Goal: Communication & Community: Answer question/provide support

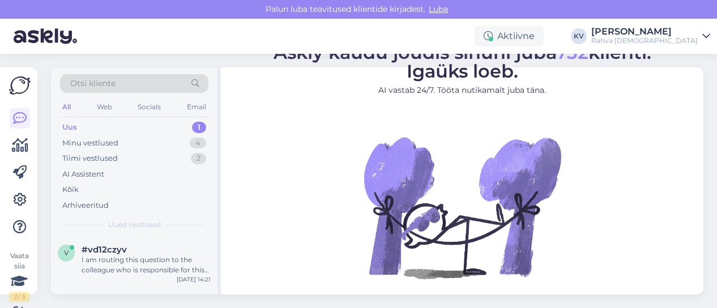
click at [135, 123] on div "Uus 1" at bounding box center [134, 127] width 148 height 16
click at [141, 261] on div "I am routing this question to the colleague who is responsible for this topic. …" at bounding box center [146, 265] width 129 height 20
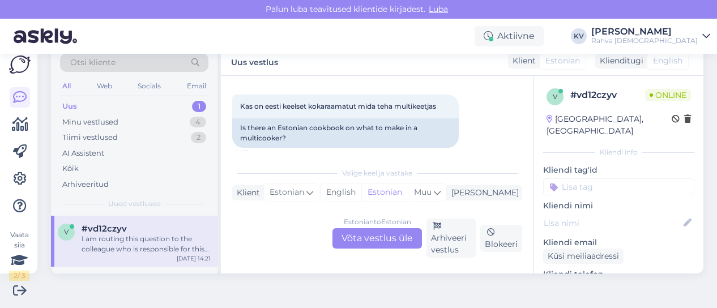
scroll to position [186, 0]
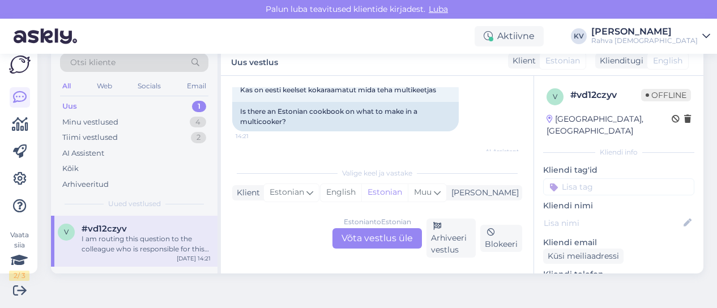
click at [369, 236] on div "Estonian to Estonian Võta vestlus üle" at bounding box center [376, 238] width 89 height 20
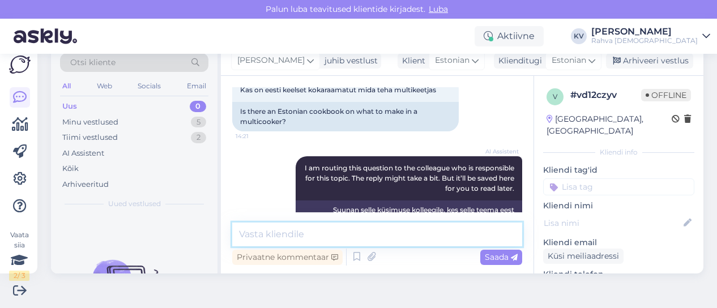
click at [341, 237] on textarea at bounding box center [377, 234] width 290 height 24
type textarea "Kahjuks eesti keelset kokaraamatut ei ole."
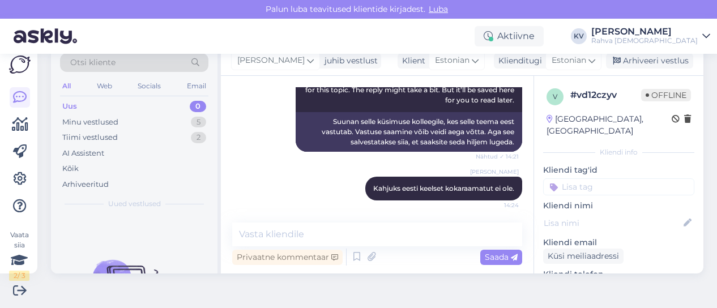
click at [576, 178] on input at bounding box center [618, 186] width 151 height 17
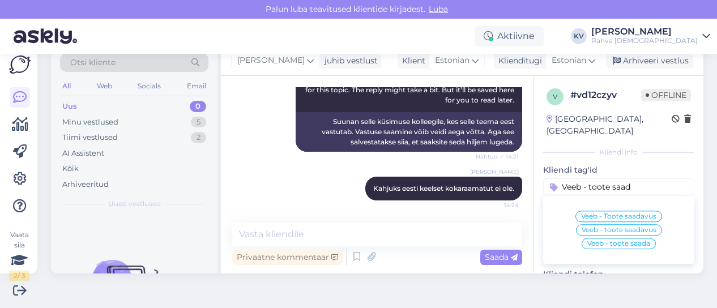
type input "Veeb - toote saada"
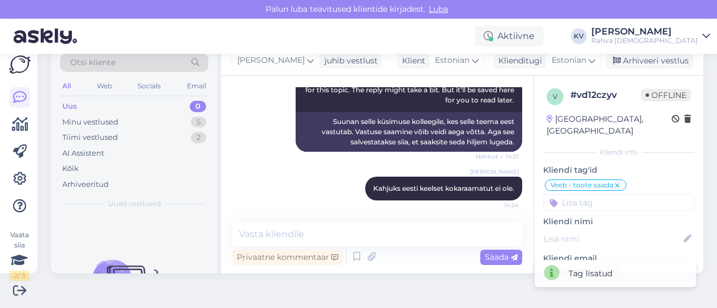
click at [613, 179] on div "Veeb - toote saada" at bounding box center [586, 184] width 82 height 11
click at [614, 181] on icon at bounding box center [617, 185] width 7 height 9
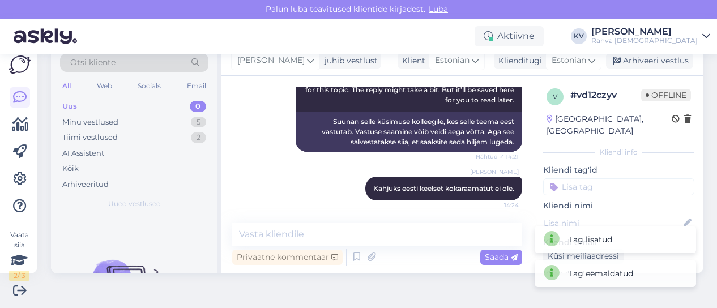
click at [576, 178] on input at bounding box center [618, 186] width 151 height 17
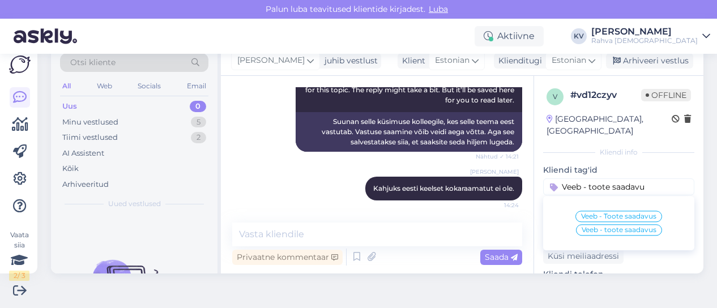
type input "Veeb - toote saadavus"
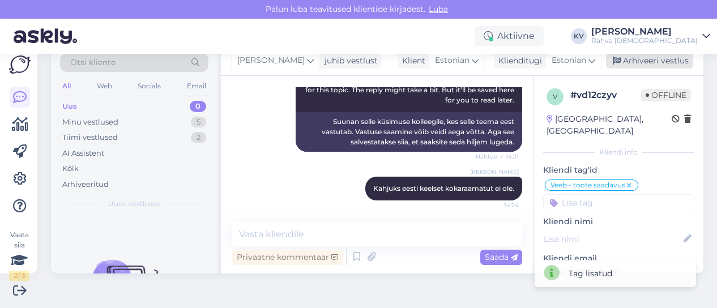
click at [644, 58] on div "Arhiveeri vestlus" at bounding box center [649, 60] width 87 height 15
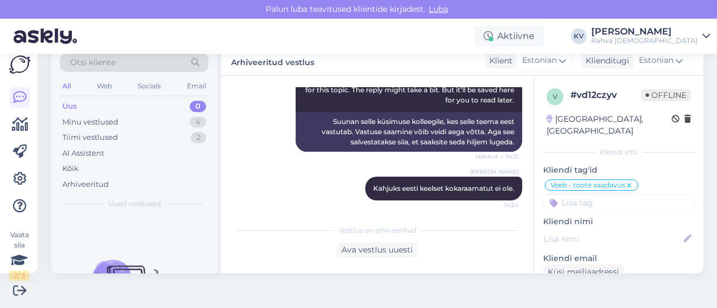
click at [123, 104] on div "Uus 0" at bounding box center [134, 107] width 148 height 16
